Goal: Check status: Check status

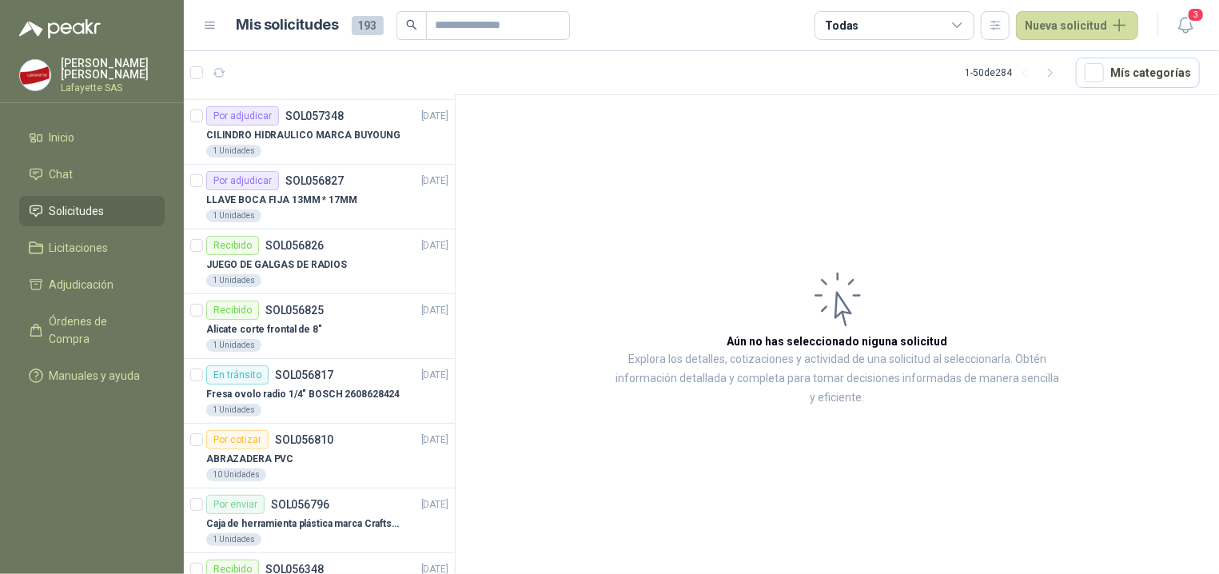
scroll to position [723, 0]
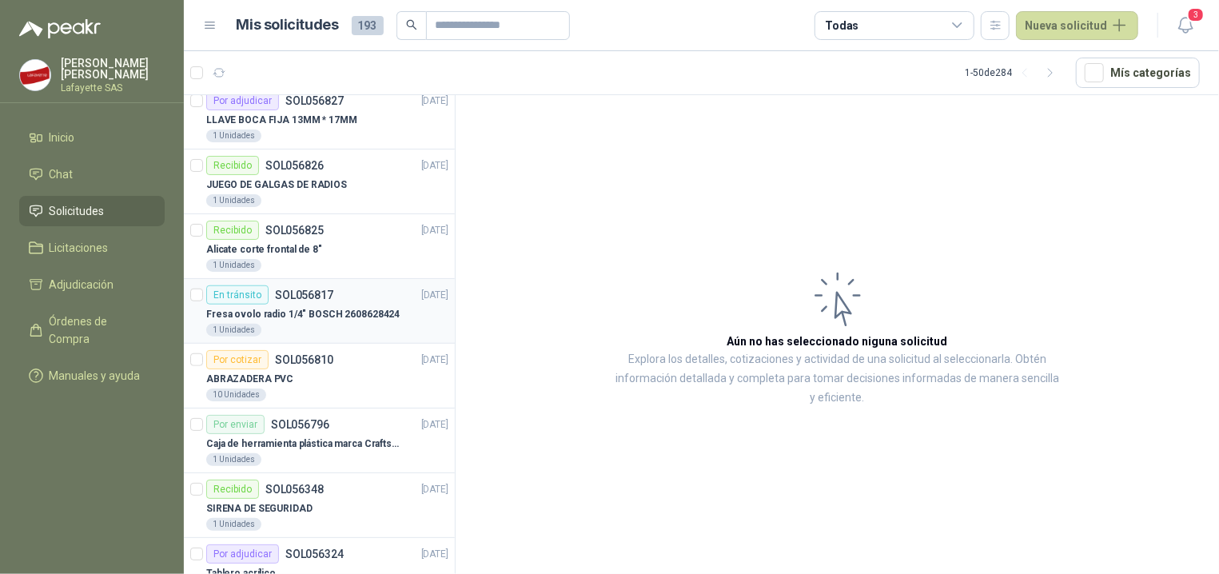
click at [250, 306] on div "Fresa ovolo radio 1/4" BOSCH 2608628424" at bounding box center [327, 314] width 242 height 19
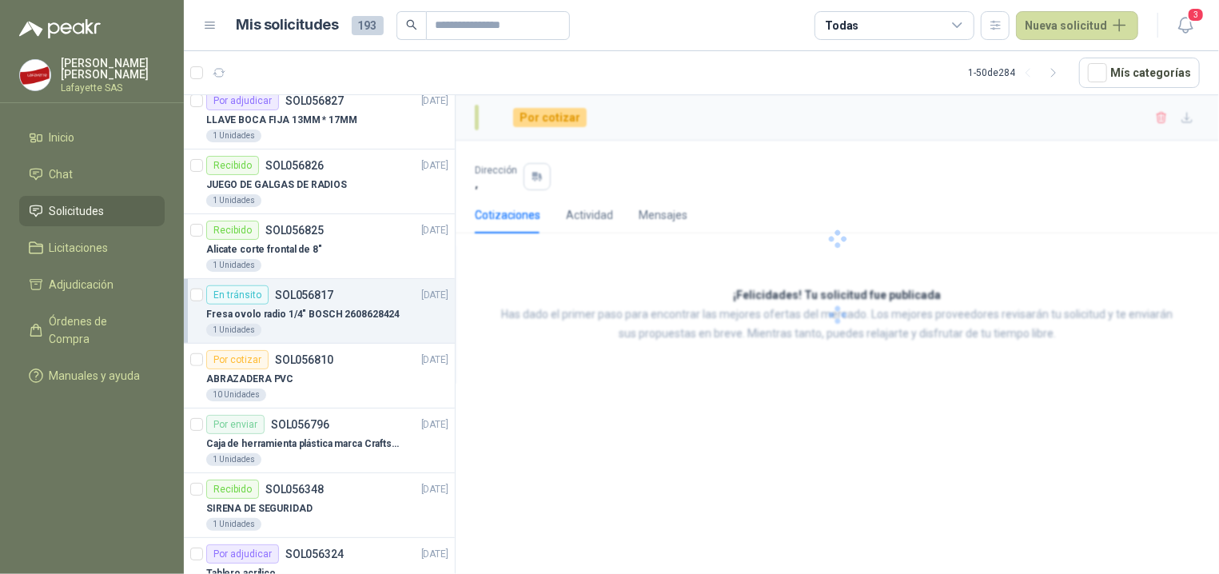
scroll to position [723, 0]
click at [249, 301] on div "En tránsito" at bounding box center [237, 294] width 62 height 19
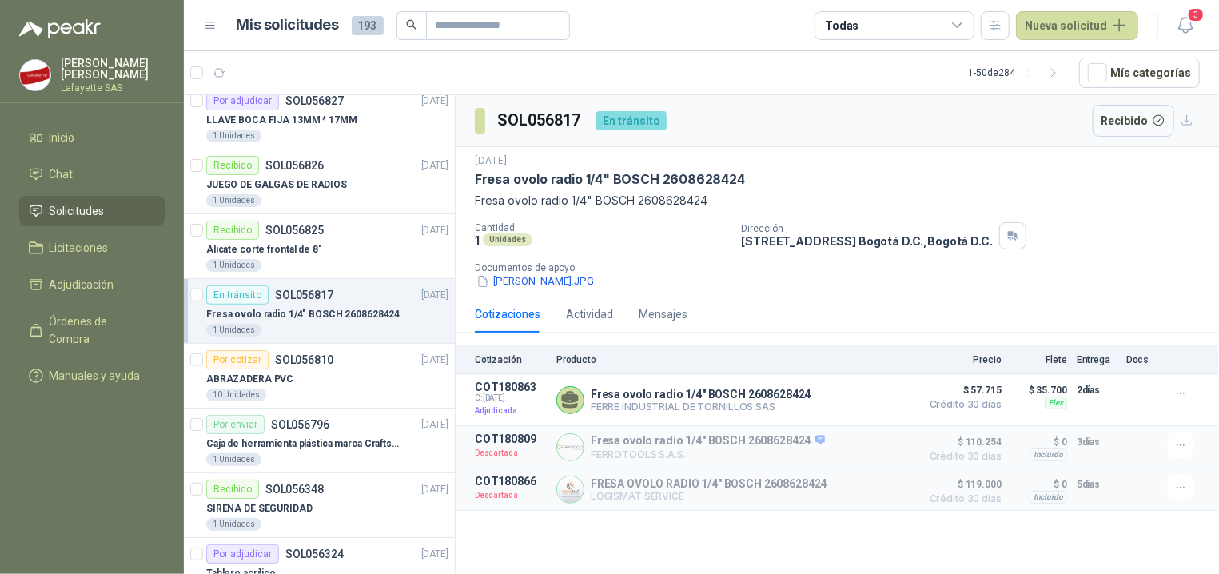
click at [245, 295] on div "En tránsito" at bounding box center [237, 294] width 62 height 19
click at [635, 115] on div "En tránsito" at bounding box center [631, 120] width 70 height 19
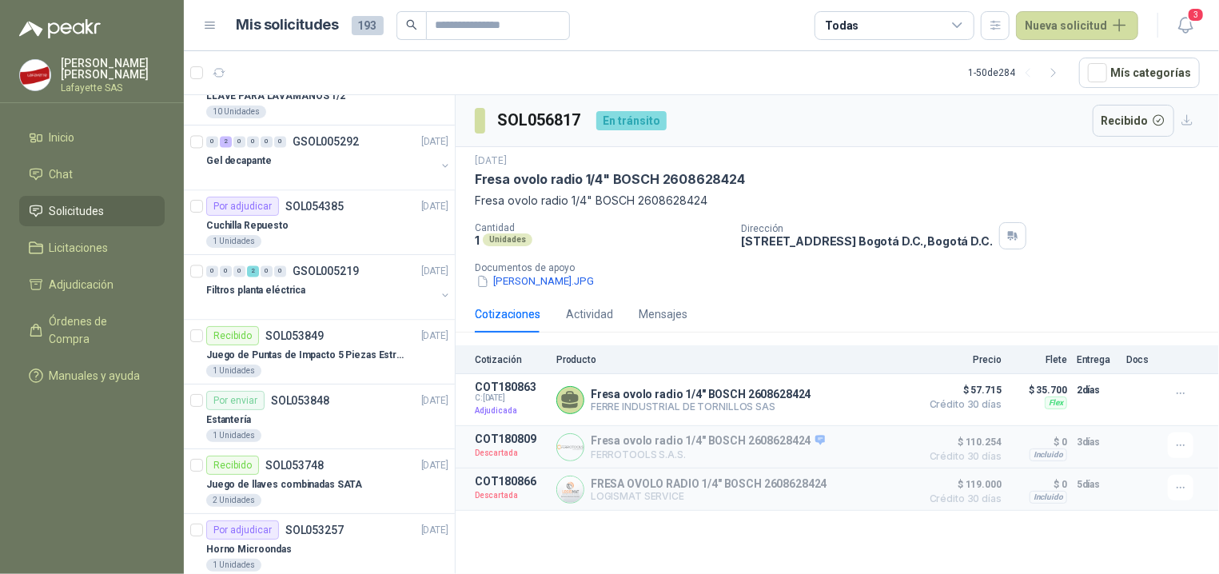
scroll to position [1606, 0]
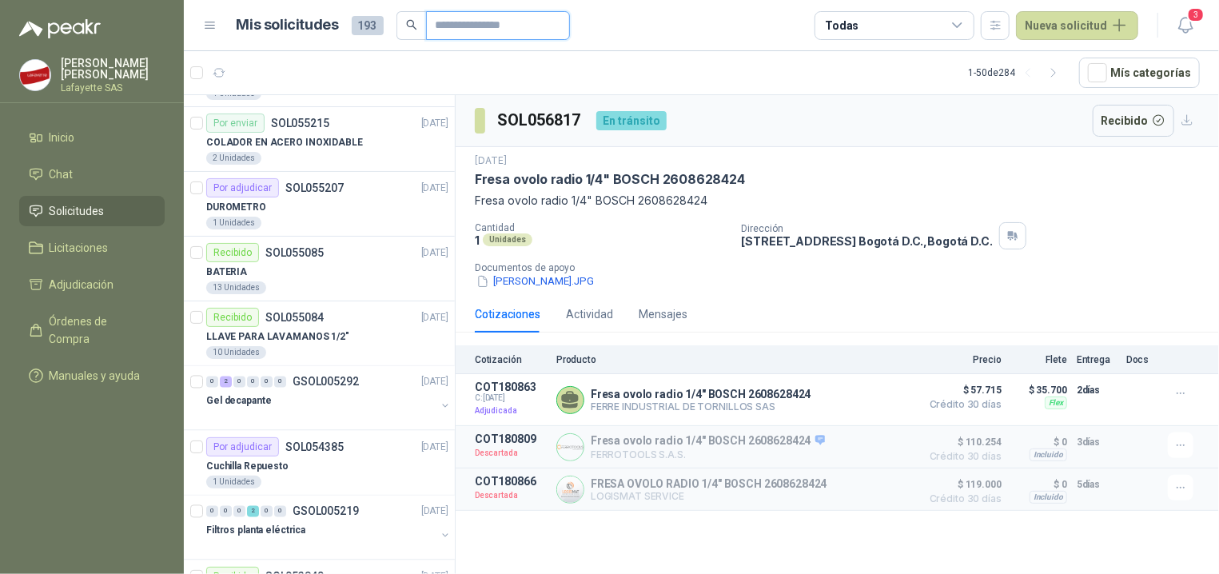
click at [490, 22] on input "text" at bounding box center [492, 25] width 112 height 27
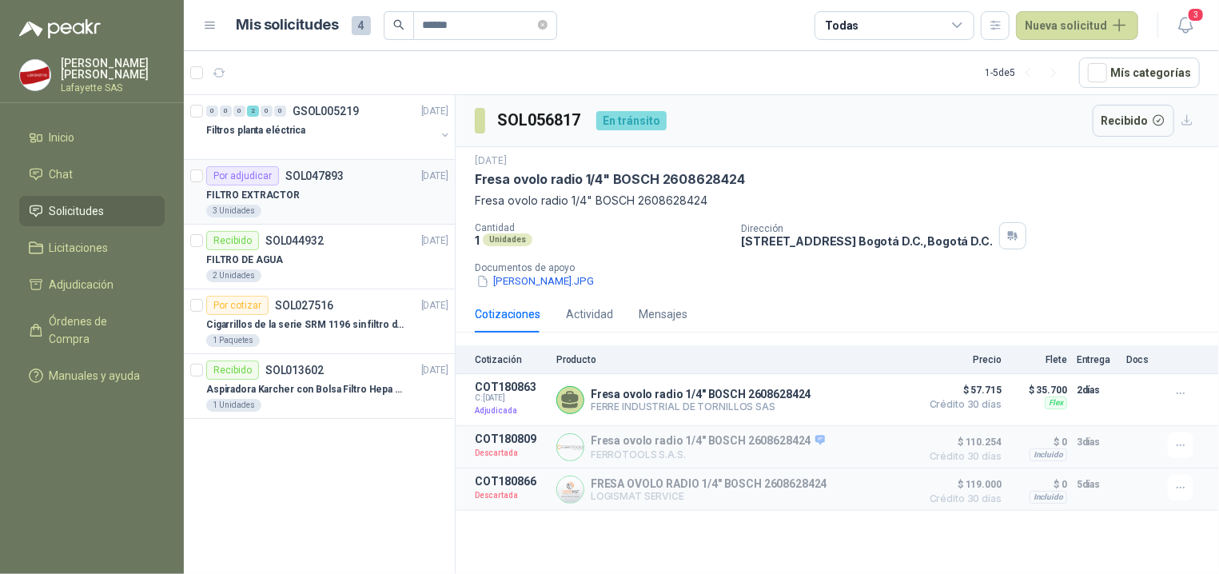
click at [295, 192] on div "FILTRO EXTRACTOR" at bounding box center [327, 194] width 242 height 19
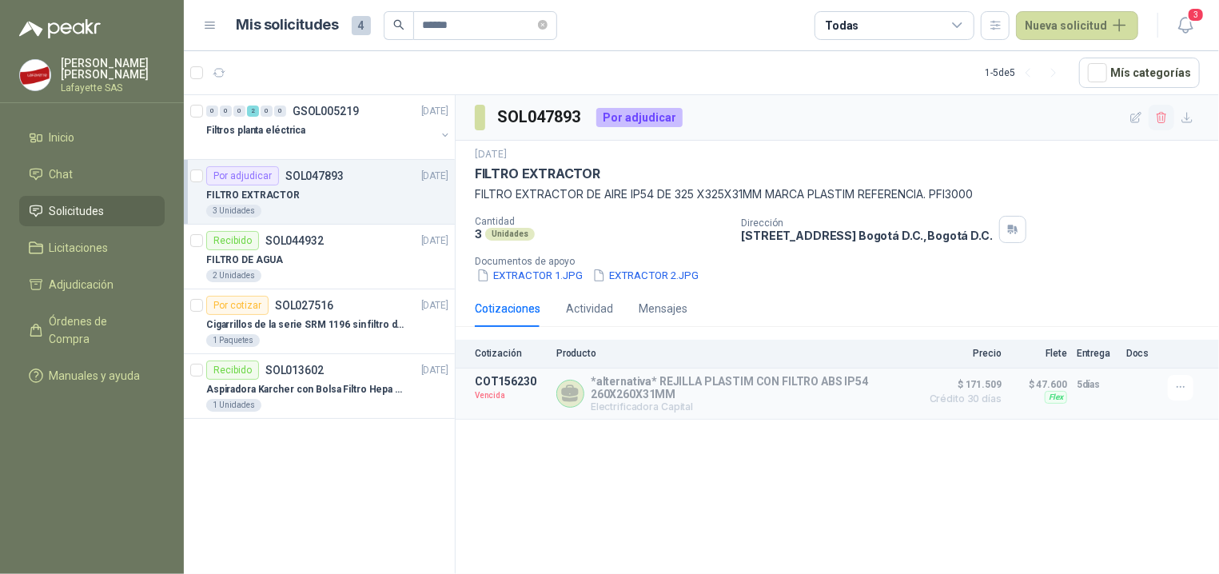
click at [1164, 122] on icon "button" at bounding box center [1160, 117] width 9 height 11
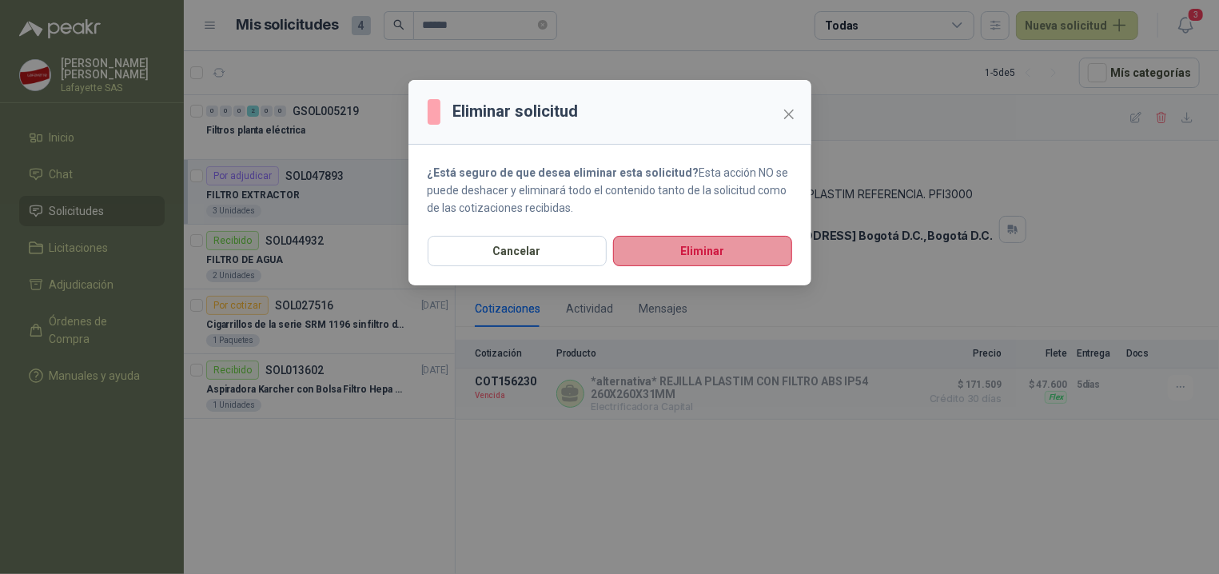
click at [710, 247] on button "Eliminar" at bounding box center [702, 251] width 179 height 30
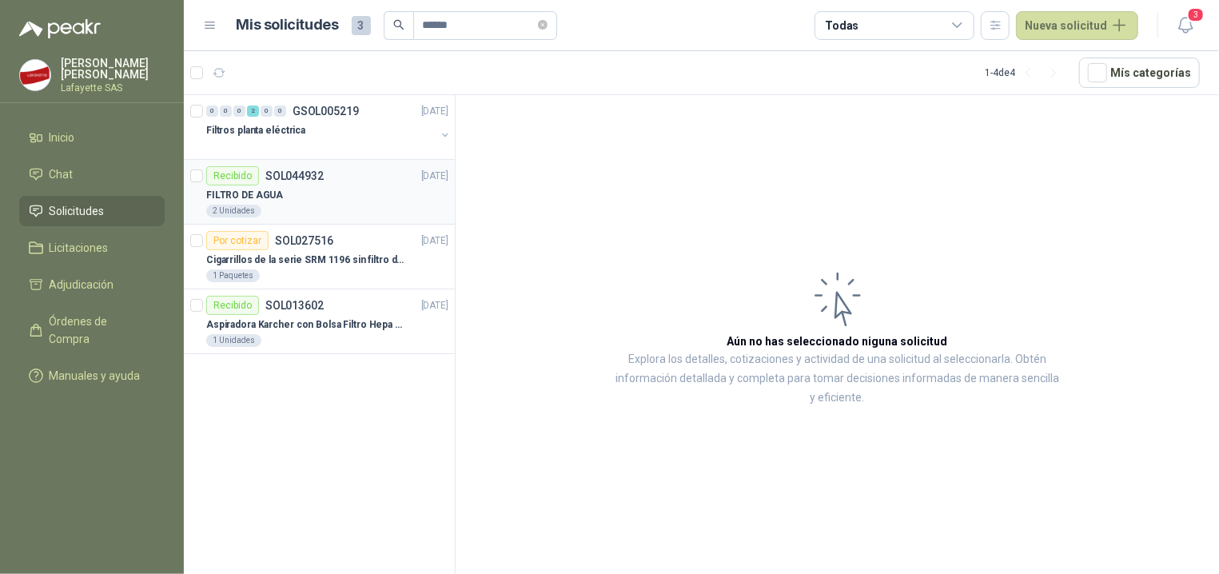
click at [293, 197] on div "FILTRO DE AGUA" at bounding box center [327, 194] width 242 height 19
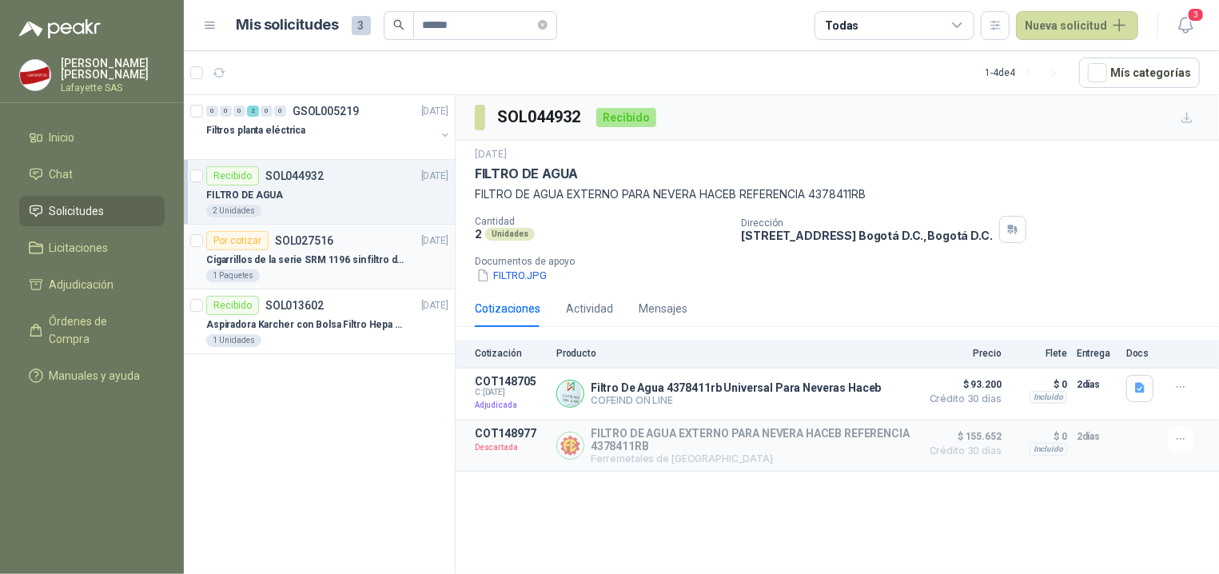
click at [304, 256] on p "Cigarrillos de la serie SRM 1196 sin filtro de tabaco natural" at bounding box center [305, 260] width 199 height 15
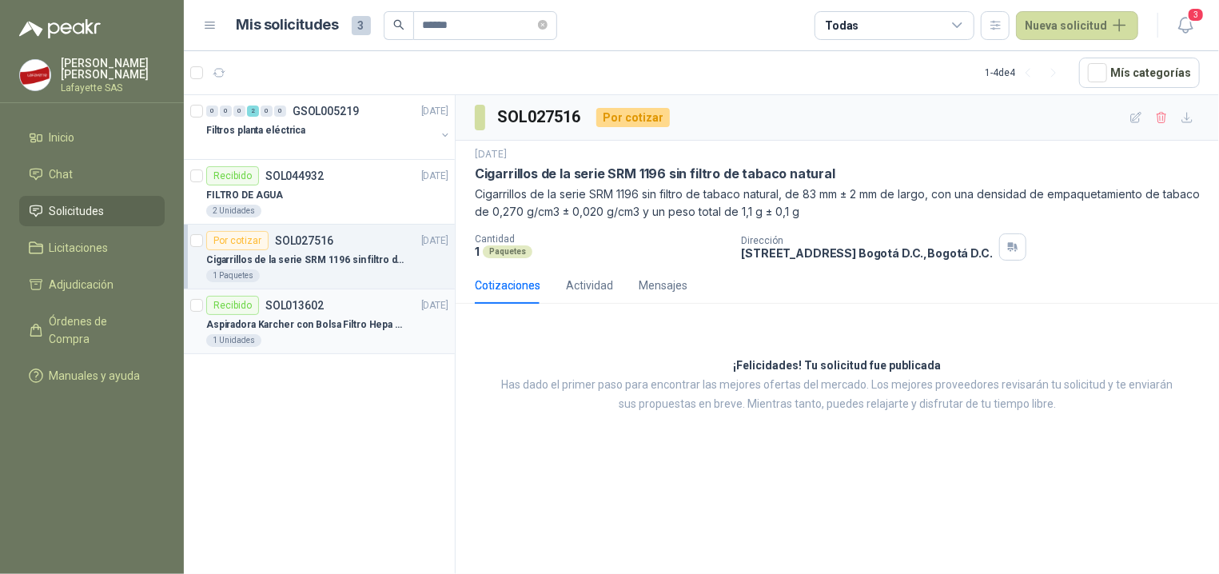
click at [326, 312] on div "Recibido SOL013602 [DATE]" at bounding box center [327, 305] width 242 height 19
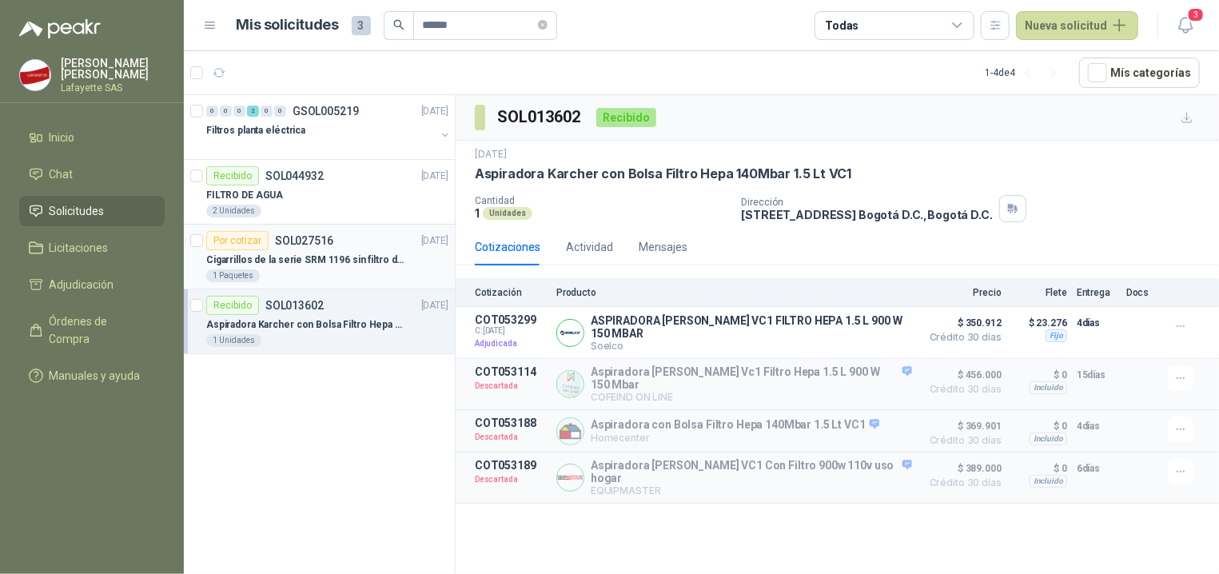
click at [329, 268] on div "Cigarrillos de la serie SRM 1196 sin filtro de tabaco natural" at bounding box center [327, 259] width 242 height 19
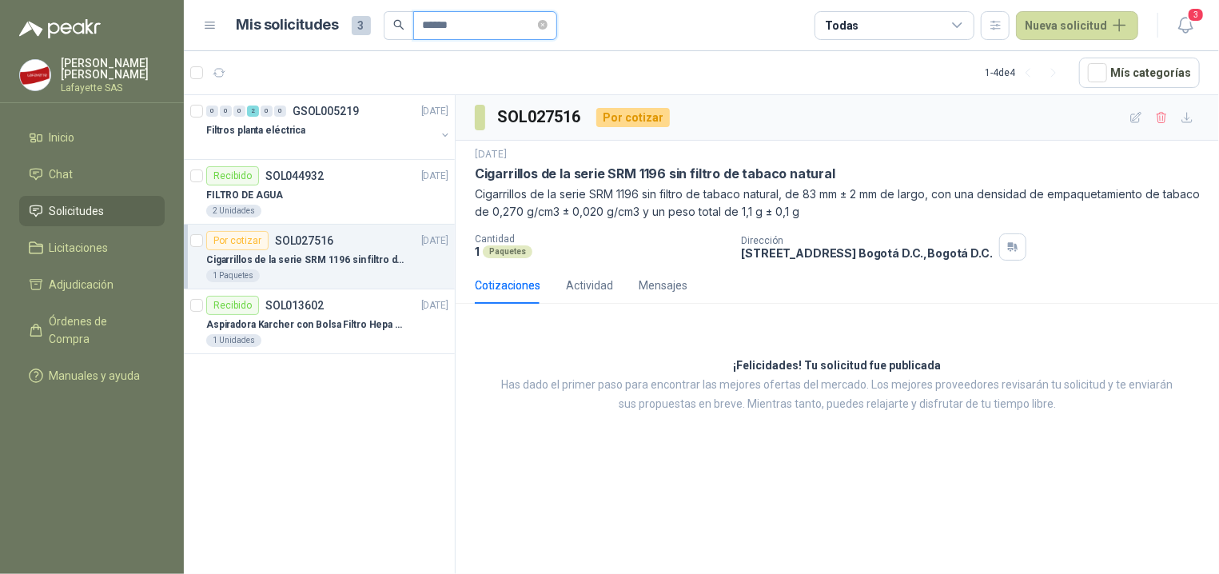
click at [462, 28] on input "******" at bounding box center [479, 25] width 112 height 27
type input "*"
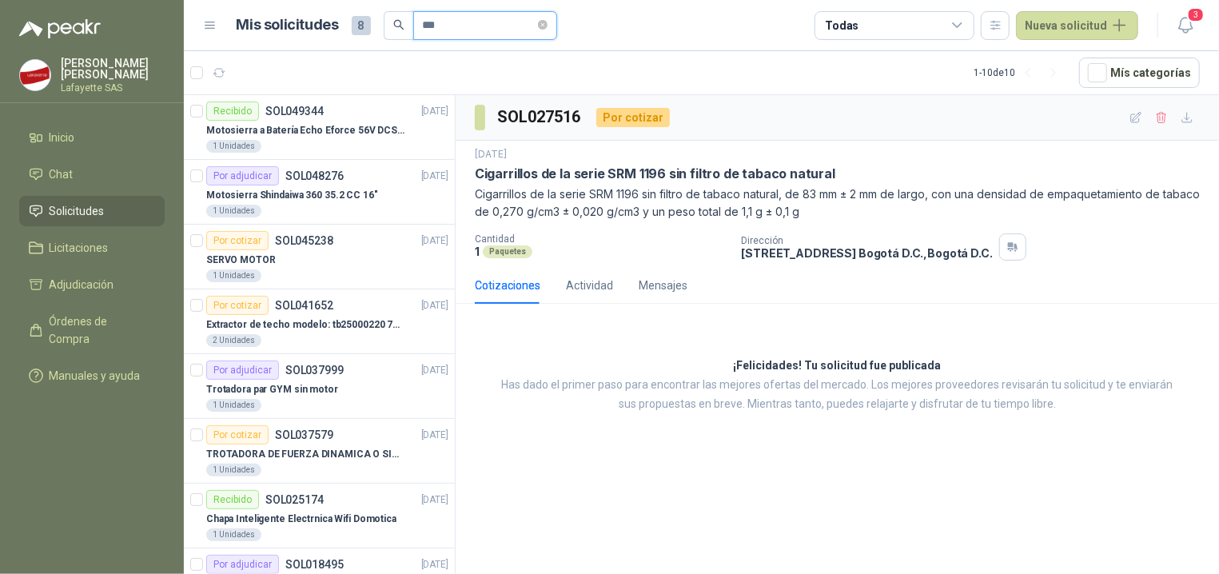
click at [492, 37] on input "***" at bounding box center [479, 25] width 112 height 27
type input "*"
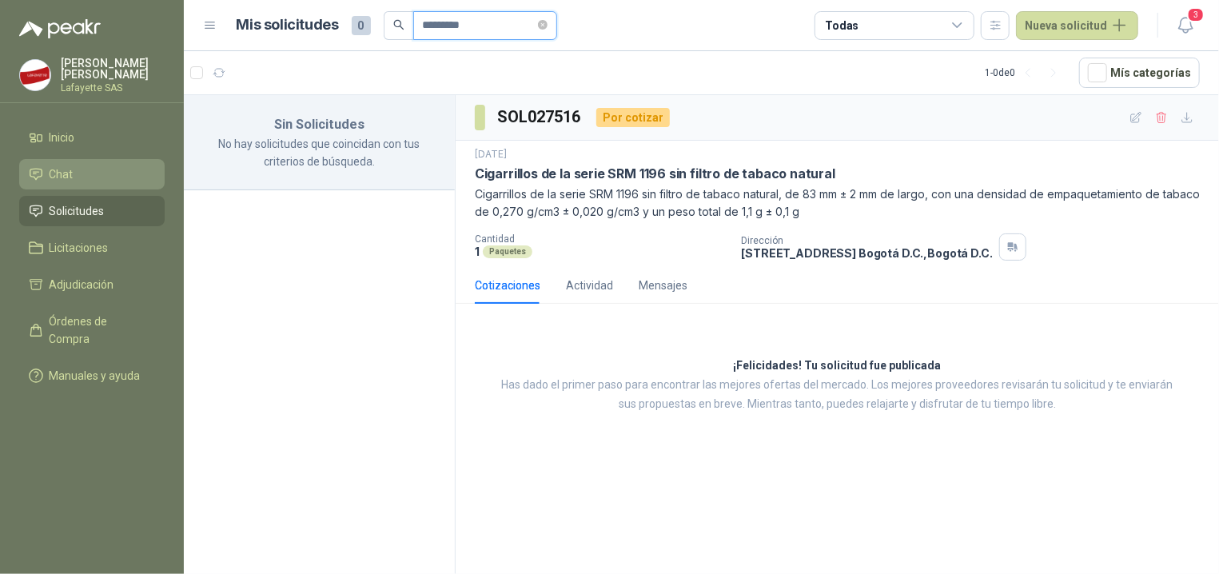
type input "*********"
click at [104, 179] on li "Chat" at bounding box center [92, 174] width 126 height 18
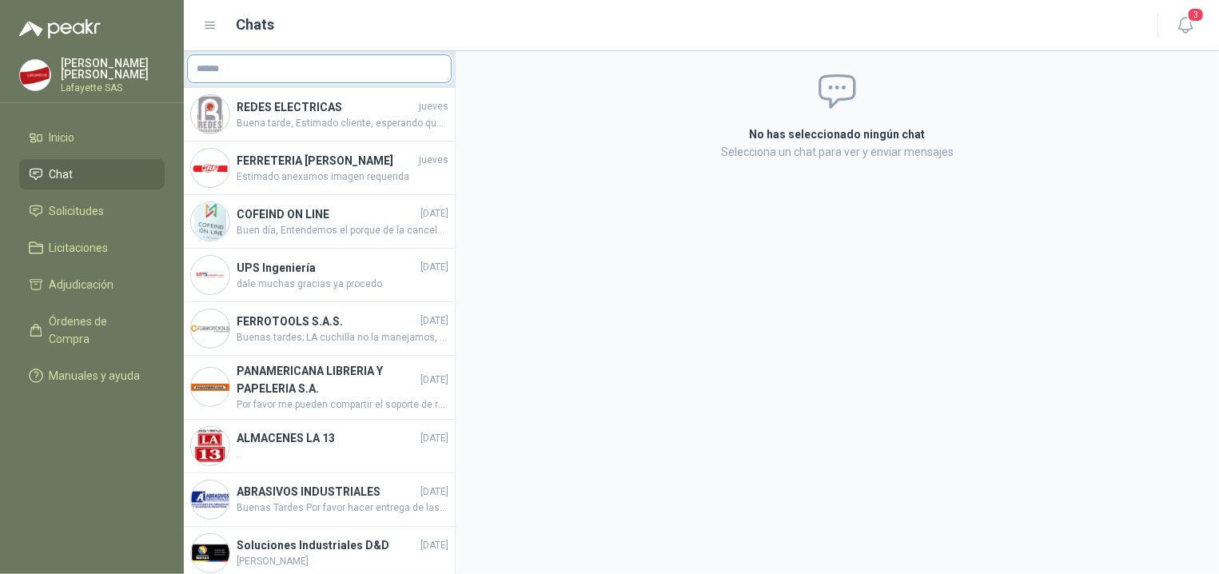
click at [300, 76] on input "text" at bounding box center [319, 68] width 263 height 27
type input "**********"
click at [261, 115] on span "NIT : 901243276" at bounding box center [253, 112] width 57 height 8
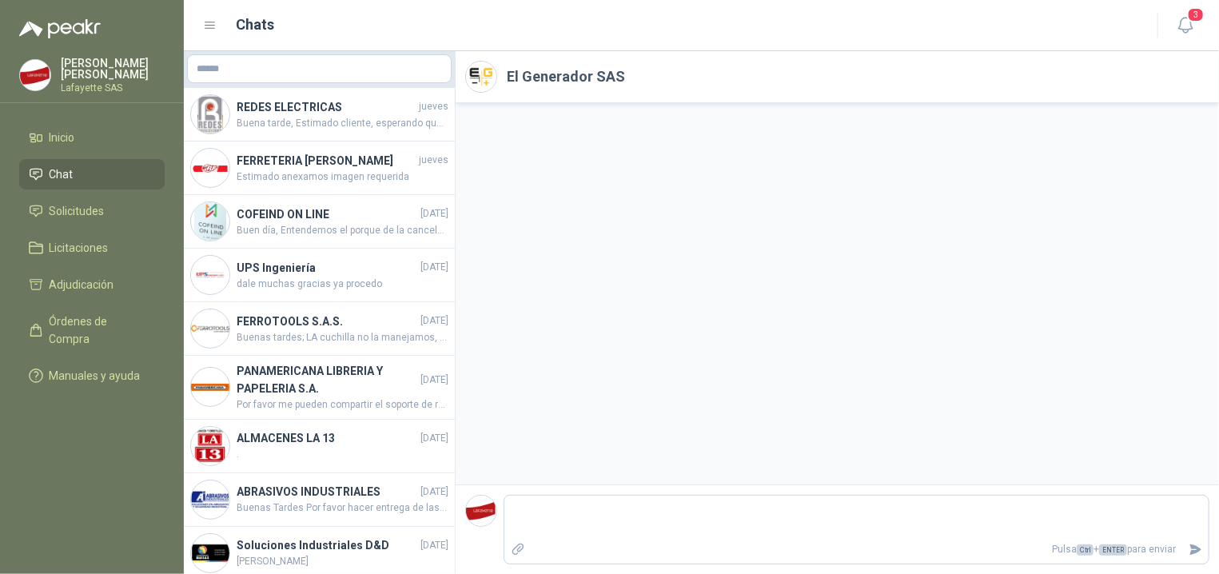
click at [576, 79] on h2 "El Generador SAS" at bounding box center [566, 77] width 118 height 22
click at [734, 327] on div at bounding box center [837, 293] width 763 height 381
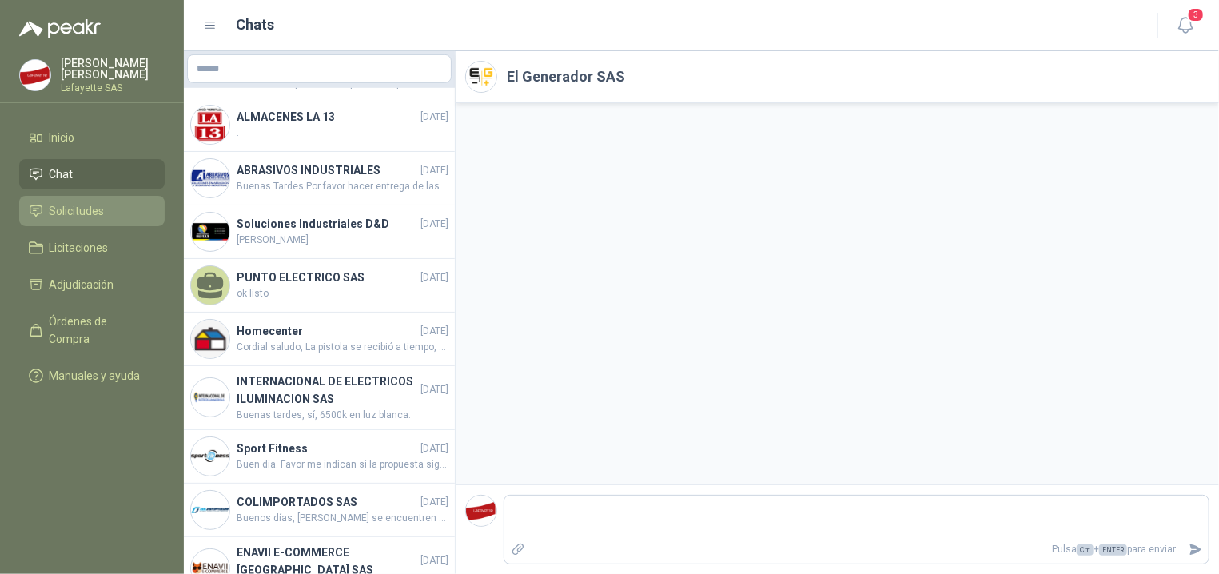
click at [84, 213] on span "Solicitudes" at bounding box center [77, 211] width 55 height 18
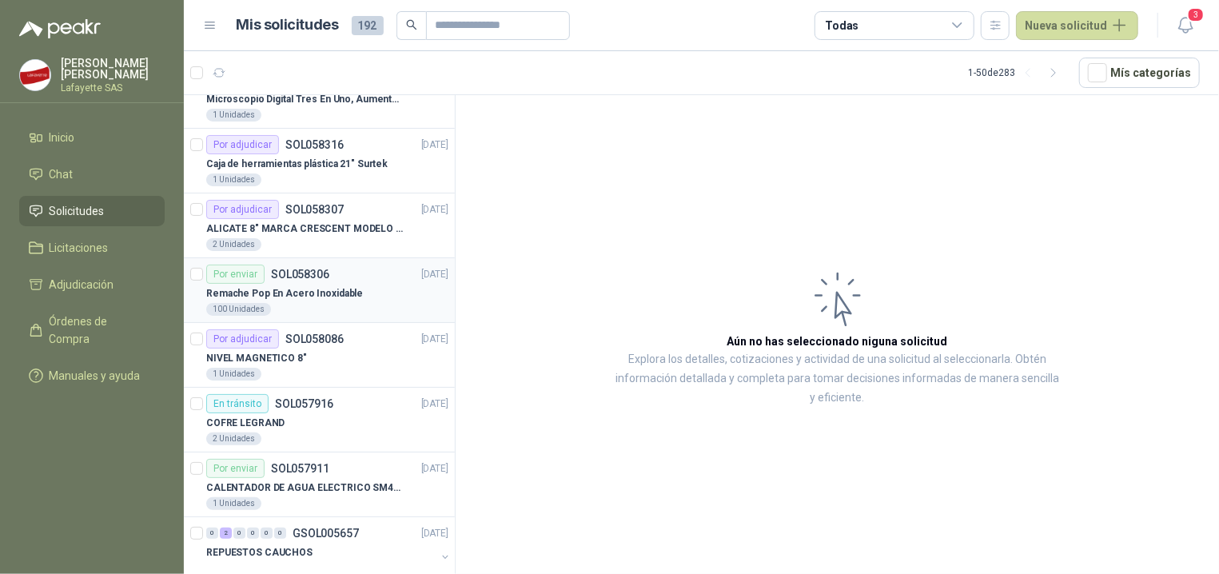
scroll to position [321, 0]
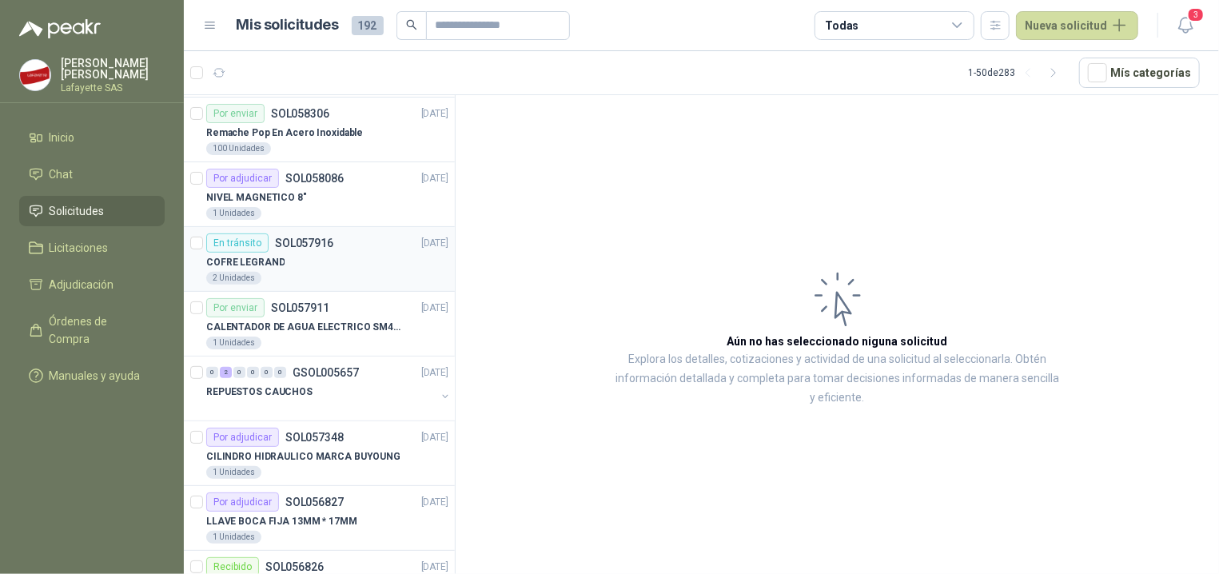
click at [305, 272] on div "COFRE LEGRAND" at bounding box center [327, 262] width 242 height 19
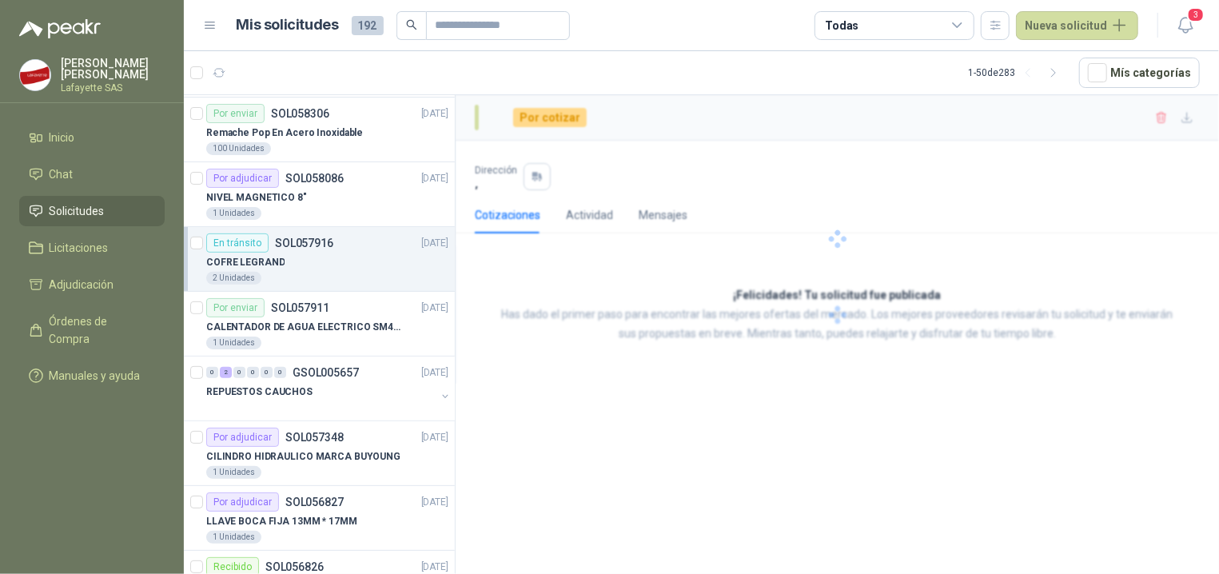
scroll to position [321, 0]
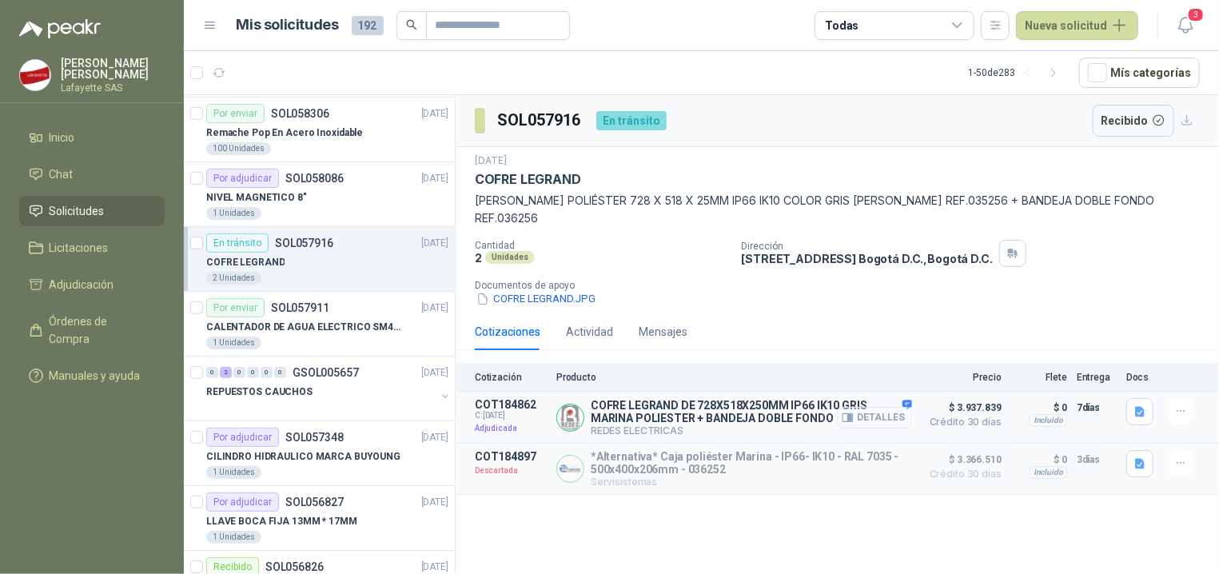
click at [897, 420] on button "Detalles" at bounding box center [874, 418] width 75 height 22
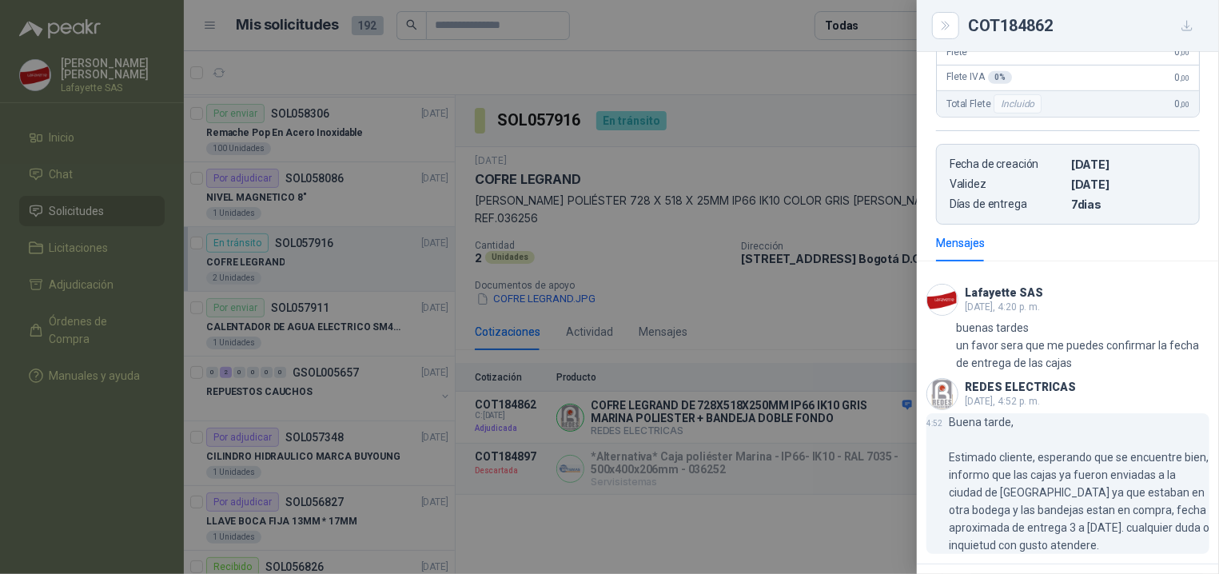
scroll to position [519, 0]
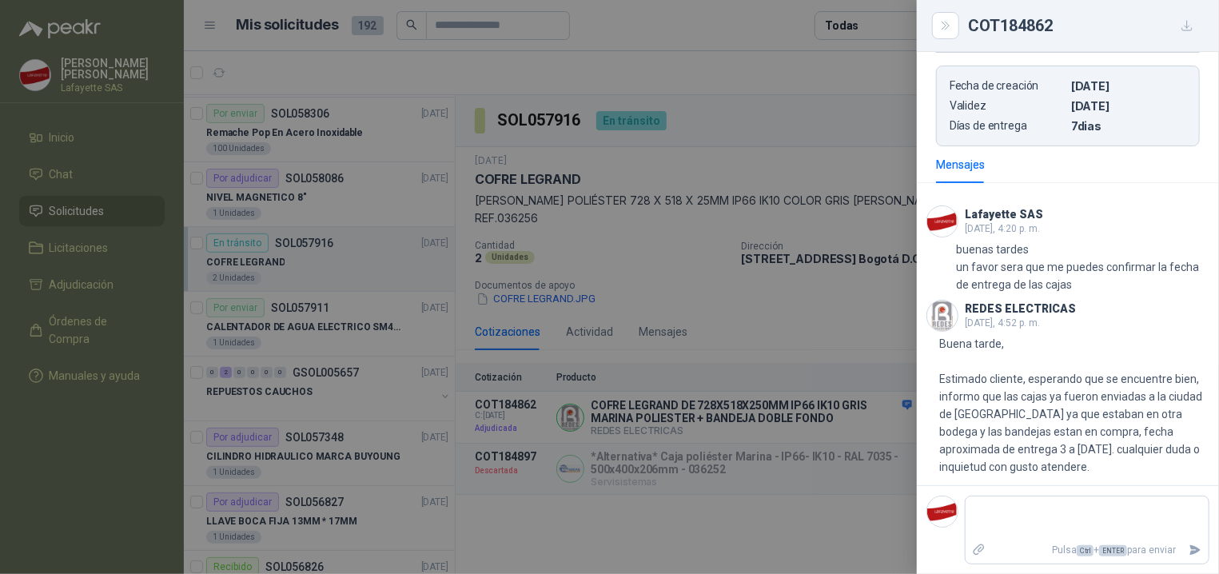
click at [60, 268] on div at bounding box center [609, 287] width 1219 height 574
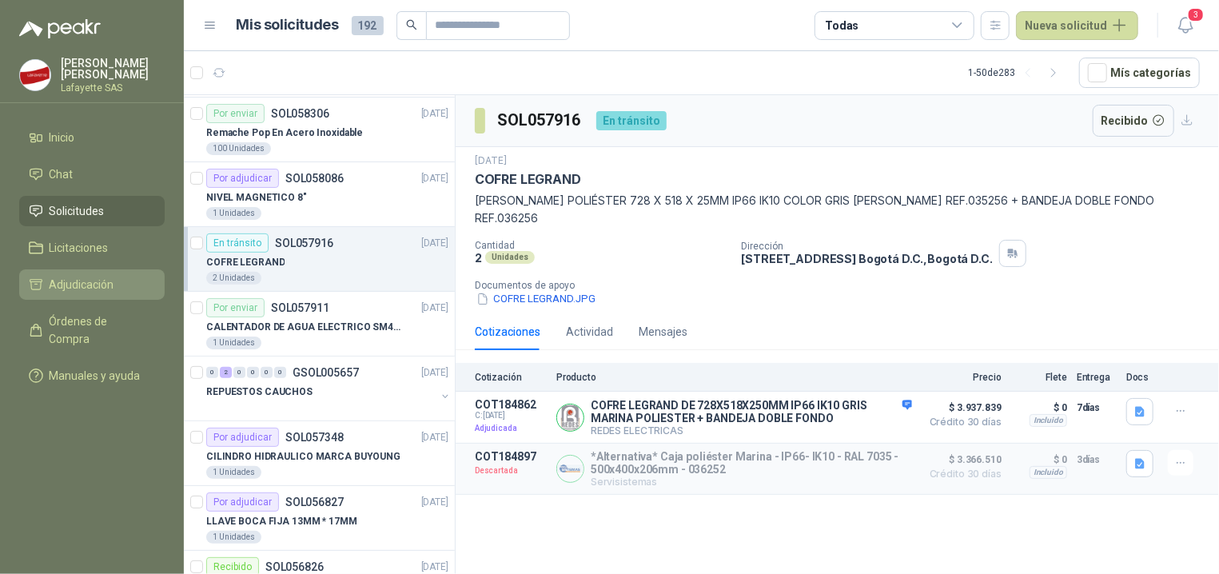
click at [98, 273] on link "Adjudicación" at bounding box center [91, 284] width 145 height 30
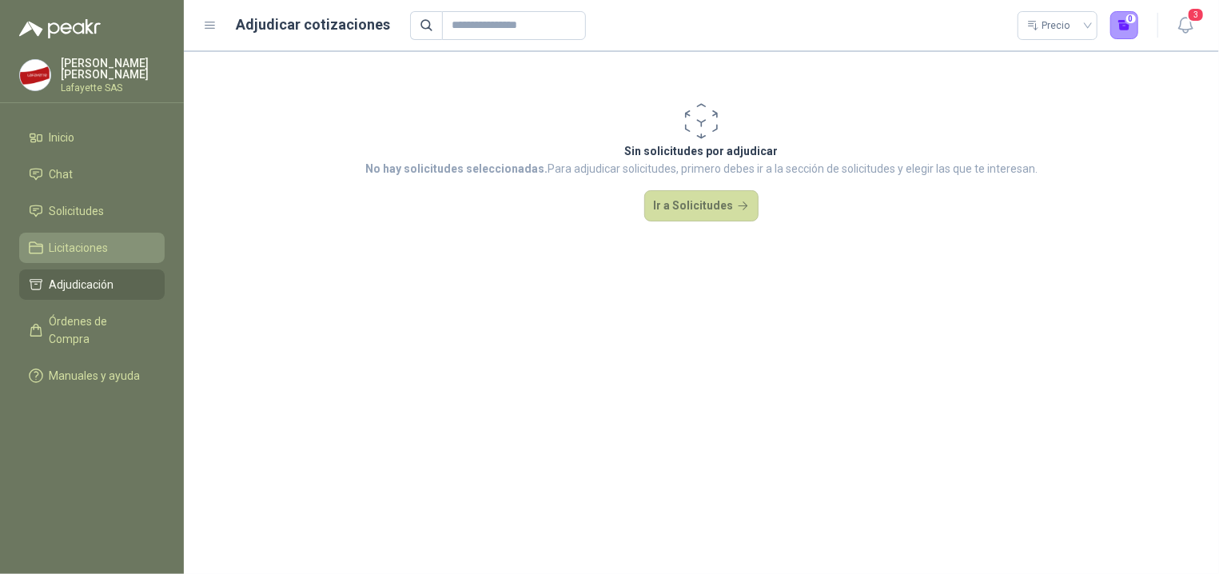
click at [102, 251] on span "Licitaciones" at bounding box center [79, 248] width 59 height 18
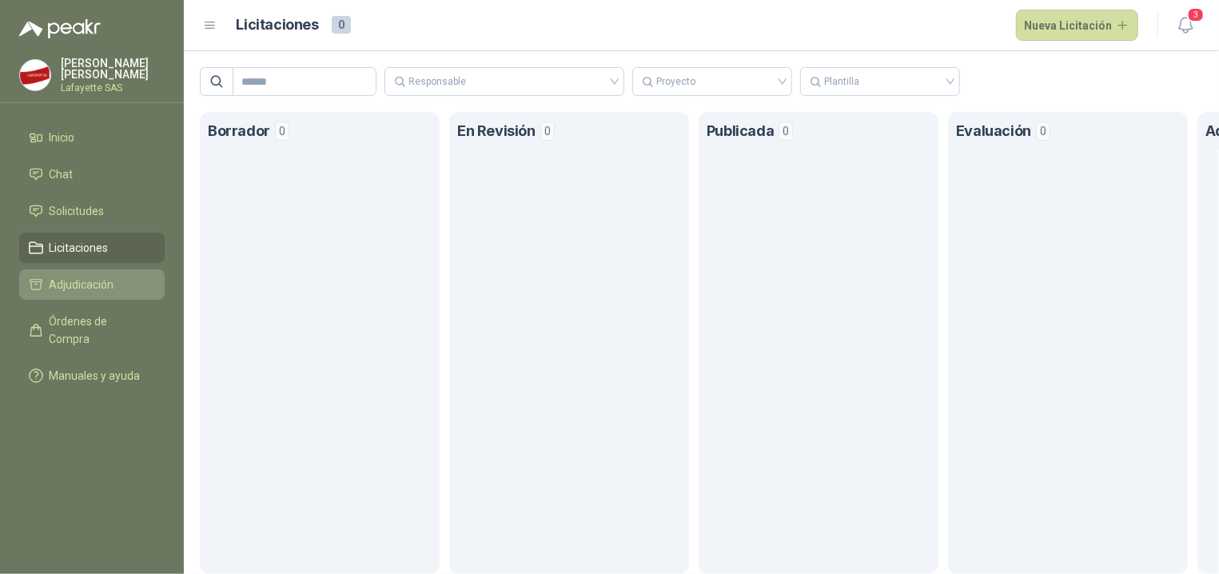
click at [64, 286] on span "Adjudicación" at bounding box center [82, 285] width 65 height 18
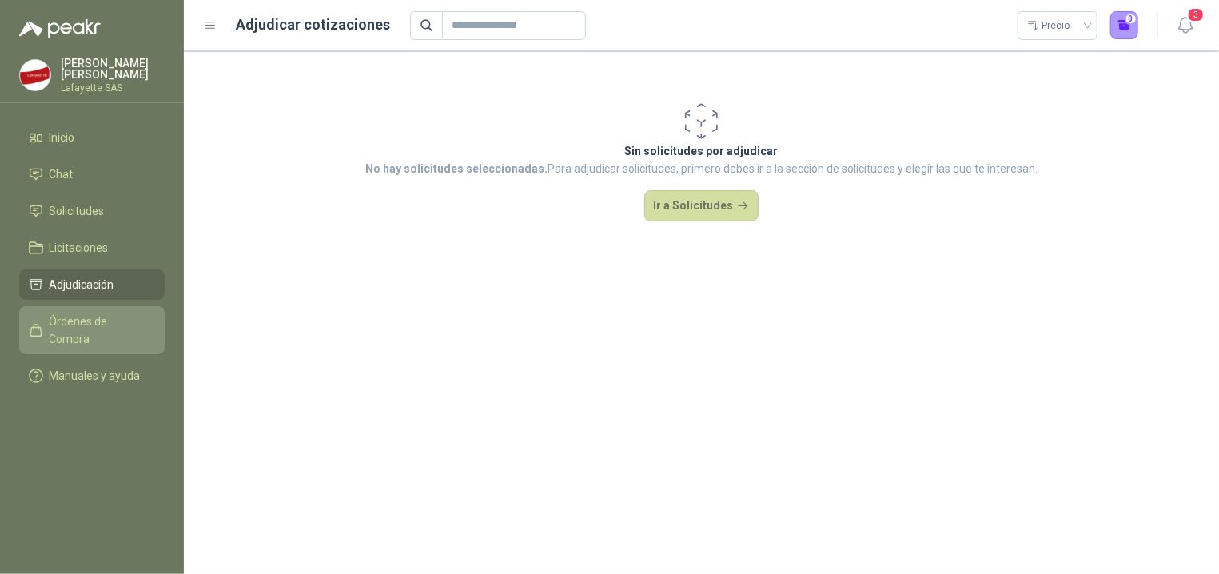
click at [131, 327] on span "Órdenes de Compra" at bounding box center [100, 330] width 100 height 35
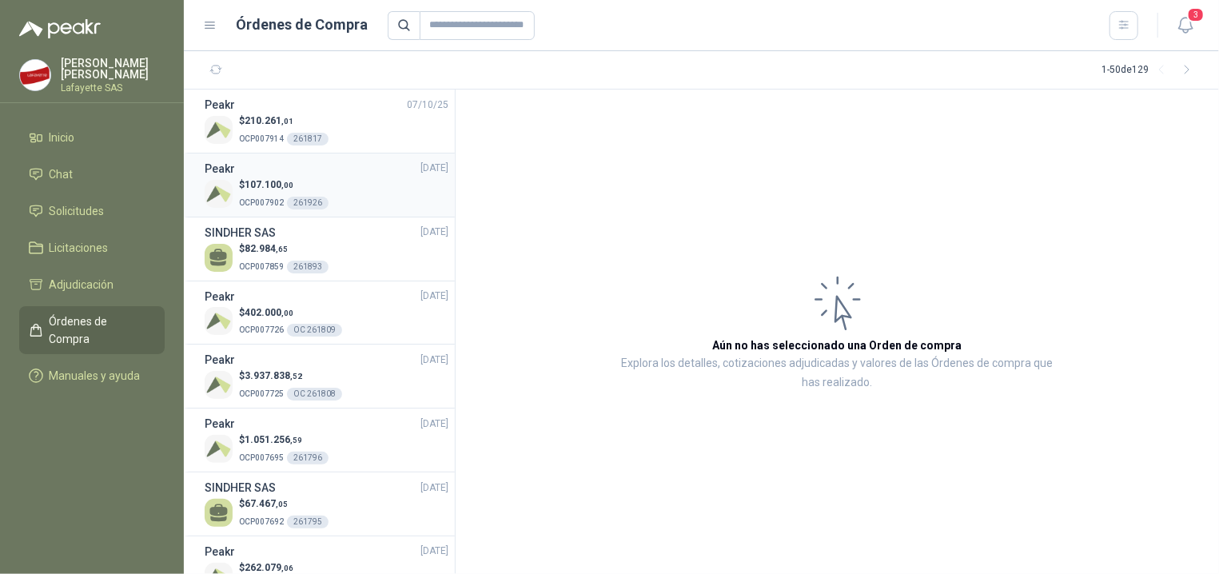
click at [280, 189] on span "107.100 ,00" at bounding box center [269, 184] width 49 height 11
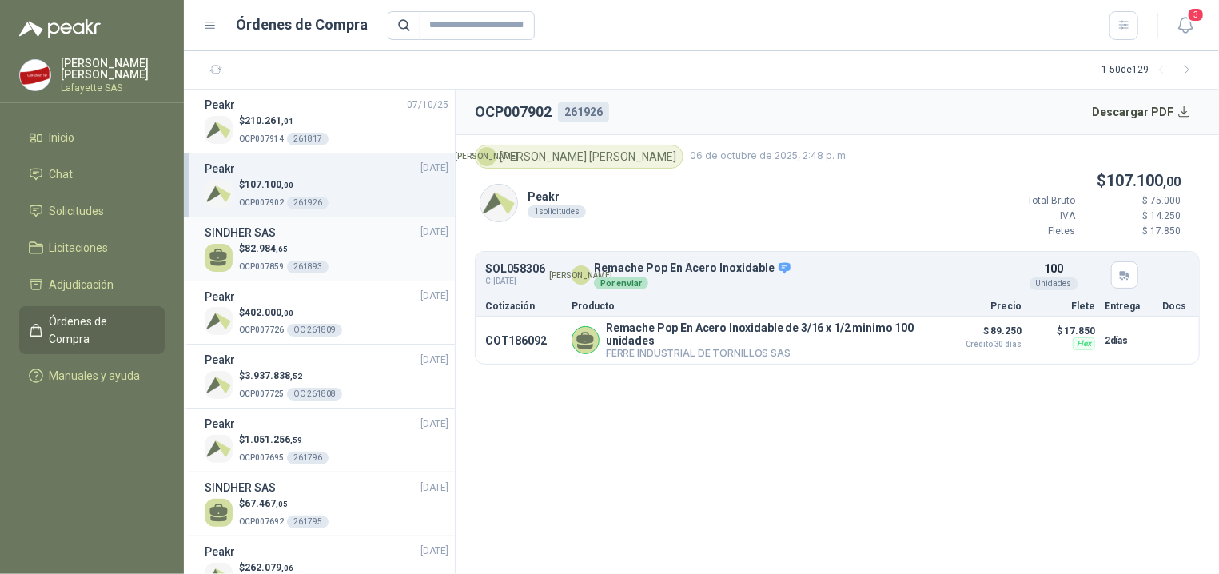
click at [277, 242] on p "$ 82.984 ,65" at bounding box center [284, 248] width 90 height 15
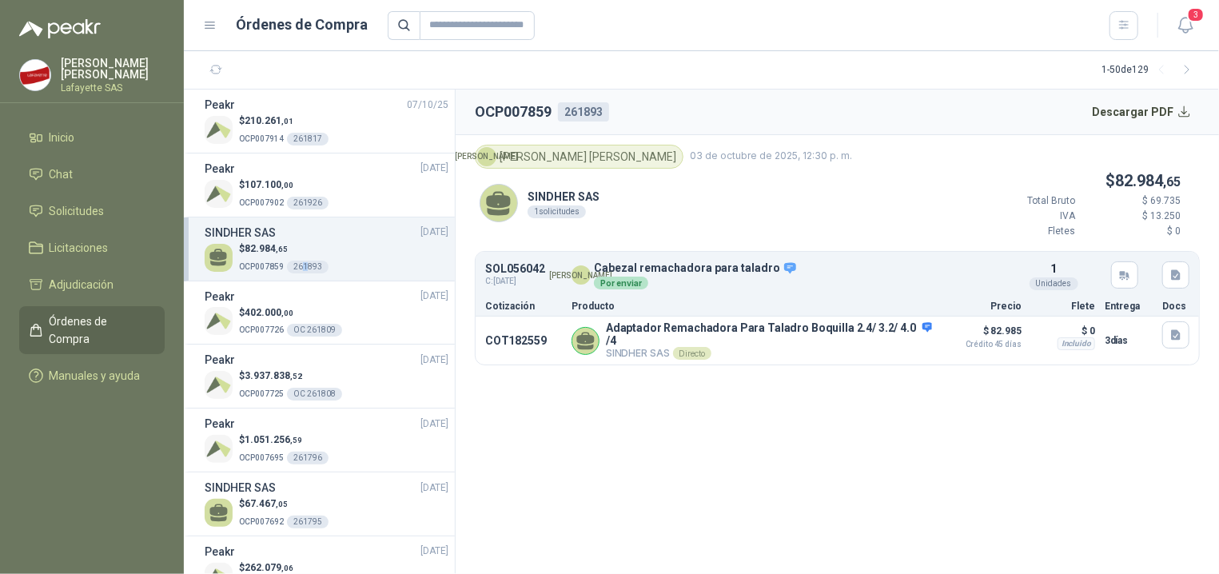
click at [305, 278] on li "SINDHER SAS [DATE] $ 82.984 ,65 OCP007859 261893" at bounding box center [319, 249] width 271 height 64
click at [316, 324] on div "OC 261809" at bounding box center [314, 330] width 55 height 13
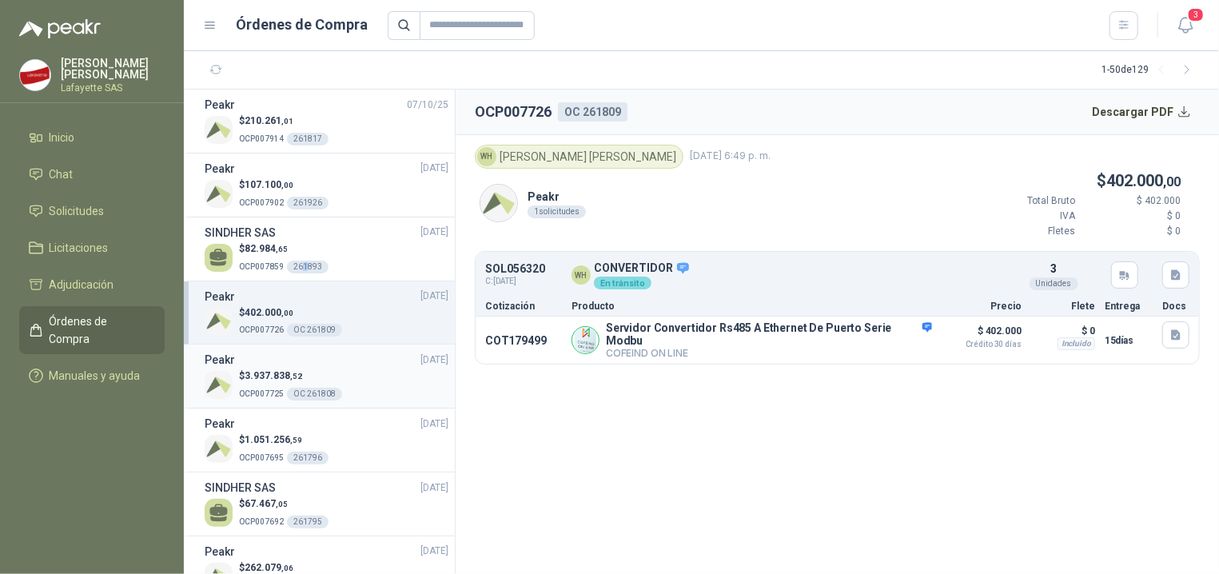
click at [328, 381] on p "$ 3.937.838 ,52" at bounding box center [290, 375] width 103 height 15
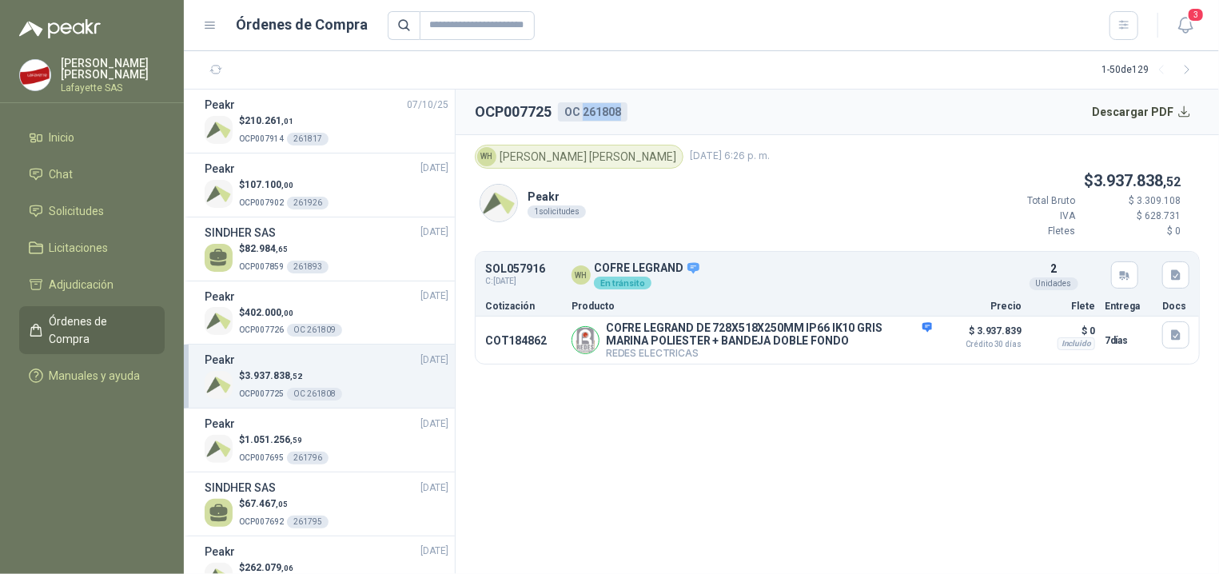
drag, startPoint x: 584, startPoint y: 113, endPoint x: 624, endPoint y: 112, distance: 40.0
click at [624, 112] on div "OC 261808" at bounding box center [593, 111] width 70 height 19
copy div "261808"
click at [70, 142] on span "Inicio" at bounding box center [63, 138] width 26 height 18
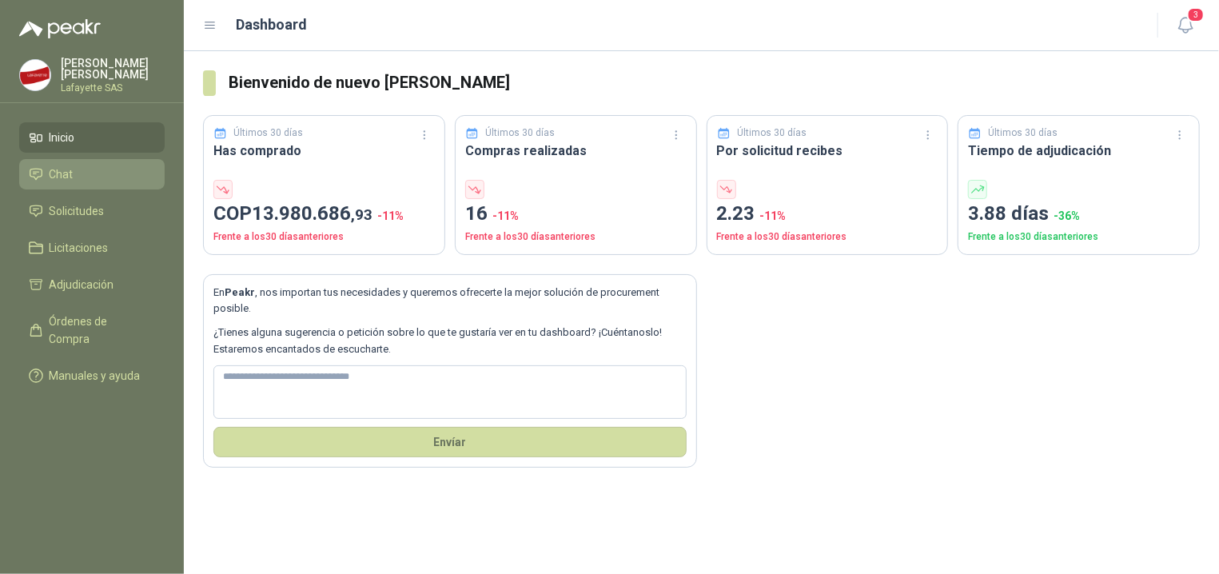
click at [95, 182] on li "Chat" at bounding box center [92, 174] width 126 height 18
